Goal: Task Accomplishment & Management: Complete application form

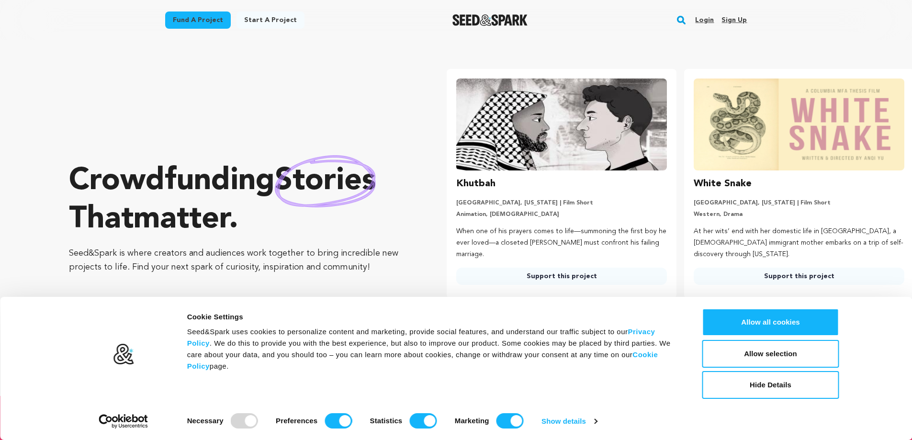
scroll to position [0, 245]
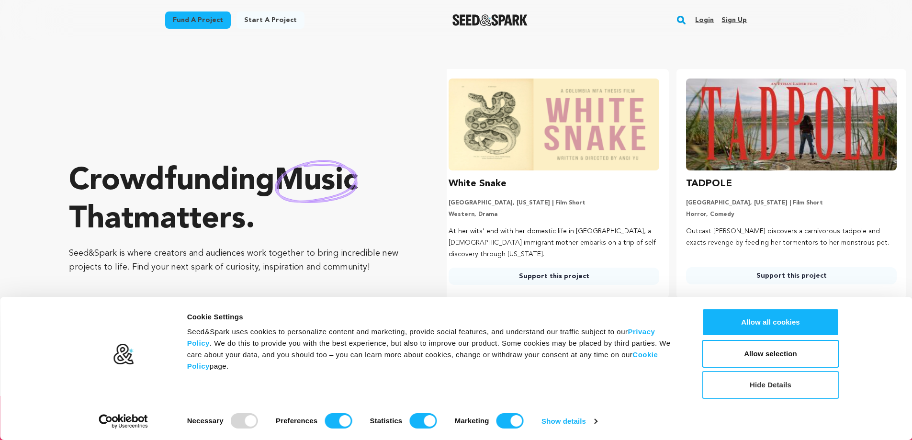
click at [728, 336] on button "Hide Details" at bounding box center [770, 385] width 137 height 28
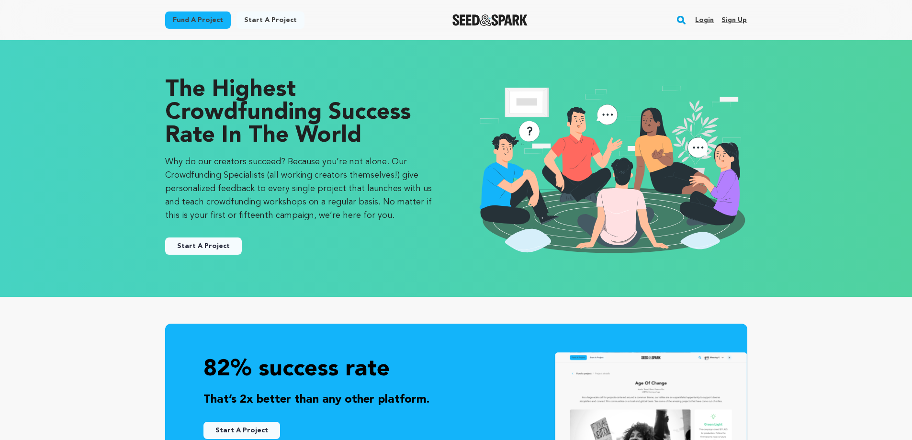
click at [200, 249] on link "Start A Project" at bounding box center [203, 246] width 77 height 17
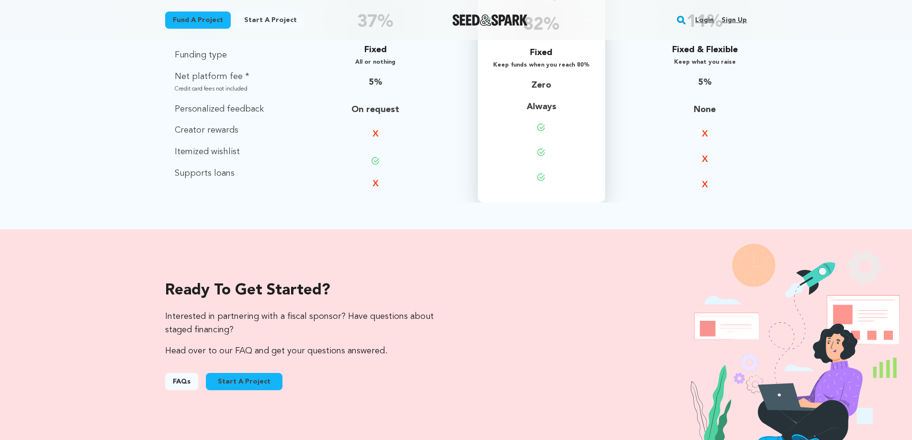
scroll to position [1023, 0]
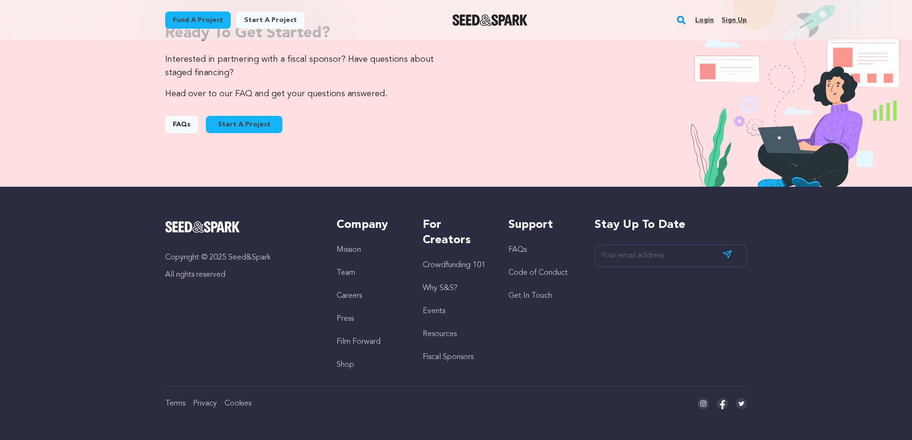
click at [174, 119] on link "FAQs" at bounding box center [181, 124] width 33 height 17
